Goal: Information Seeking & Learning: Learn about a topic

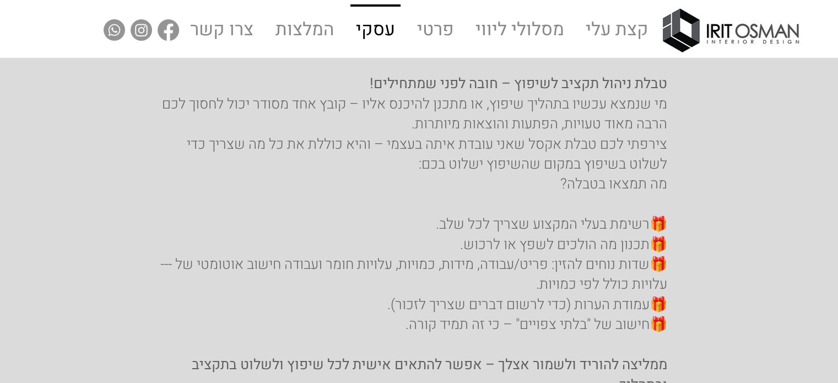
click at [363, 30] on p "עסקי" at bounding box center [376, 30] width 48 height 47
click at [598, 31] on p "קצת עלי" at bounding box center [617, 30] width 72 height 47
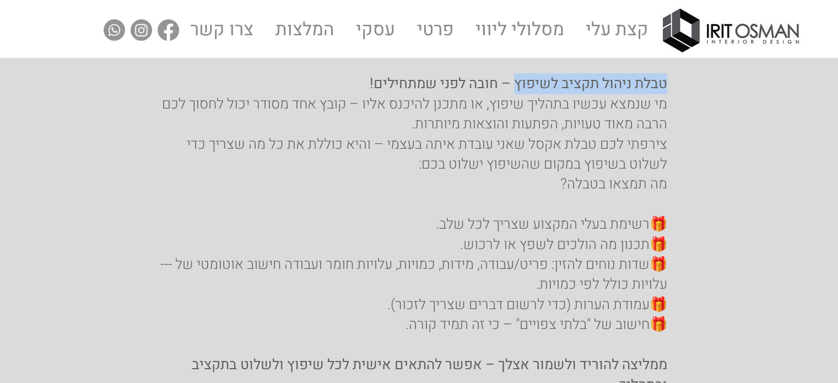
drag, startPoint x: 513, startPoint y: 83, endPoint x: 666, endPoint y: 73, distance: 152.9
click at [666, 73] on span "טבלת ניהול תקציב לשיפוץ – חובה לפני שמתחילים!" at bounding box center [519, 83] width 298 height 21
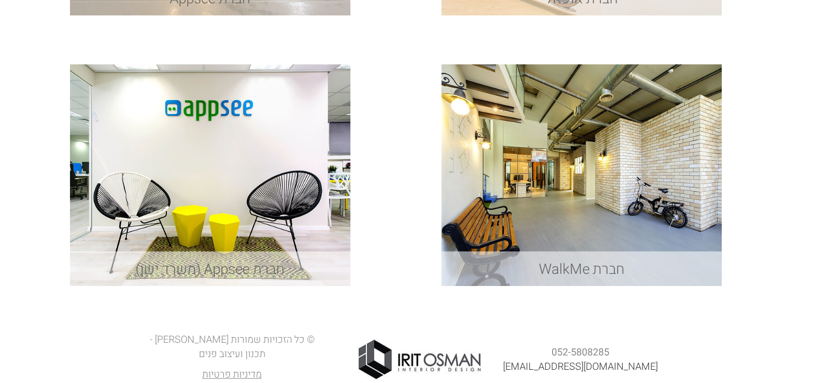
scroll to position [775, 0]
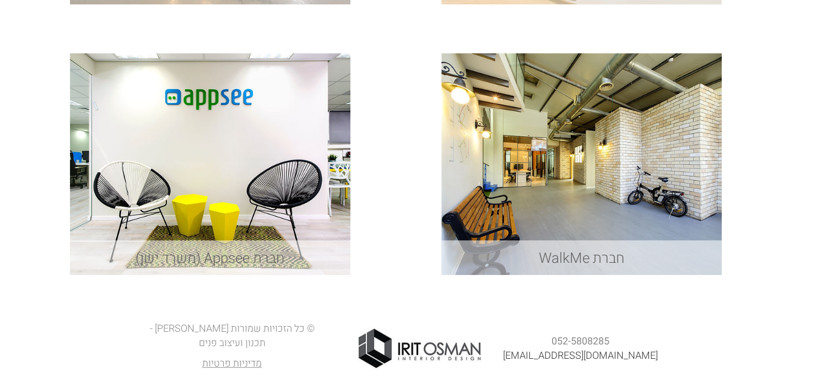
drag, startPoint x: 0, startPoint y: 0, endPoint x: 113, endPoint y: 215, distance: 243.3
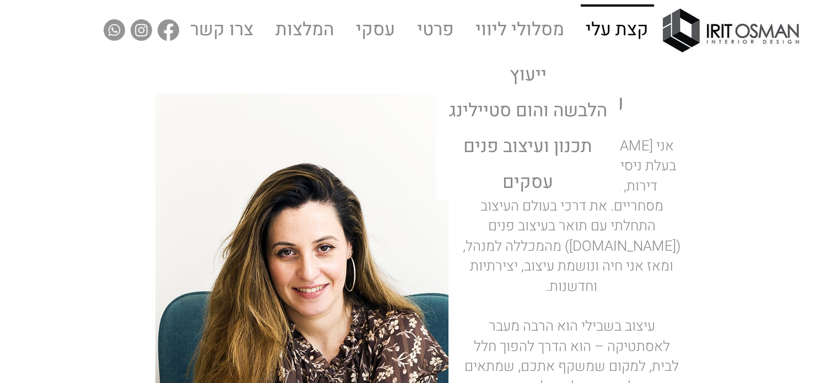
click at [535, 25] on p "מסלולי ליווי" at bounding box center [520, 29] width 98 height 49
click at [539, 185] on p "עסקים" at bounding box center [528, 183] width 60 height 34
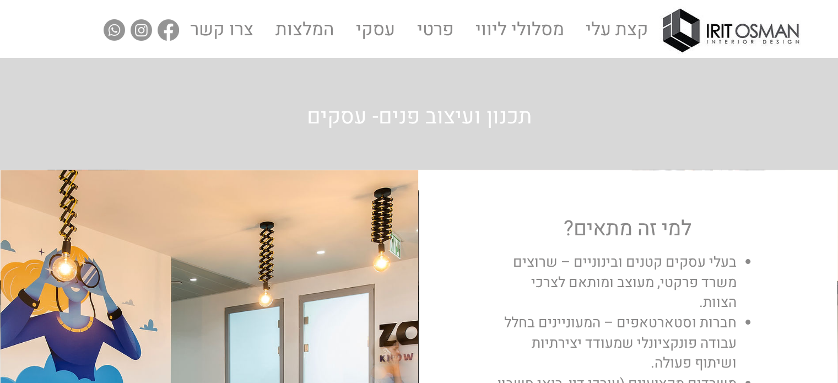
drag, startPoint x: 614, startPoint y: 110, endPoint x: 611, endPoint y: 117, distance: 8.6
